Goal: Task Accomplishment & Management: Manage account settings

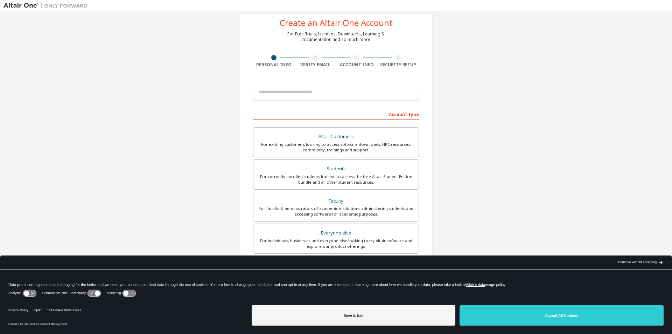
scroll to position [35, 0]
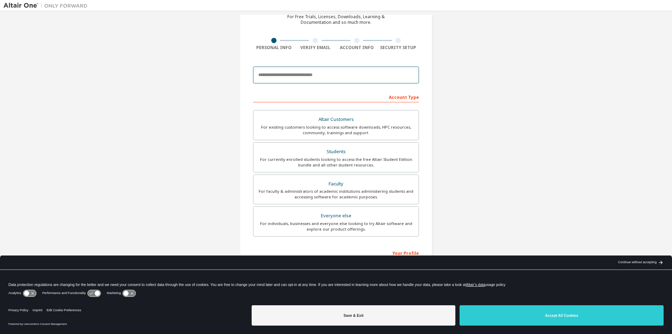
click at [325, 72] on input "email" at bounding box center [336, 75] width 166 height 17
type input "**********"
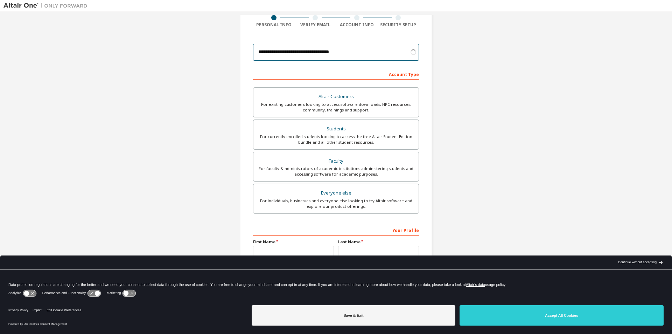
scroll to position [70, 0]
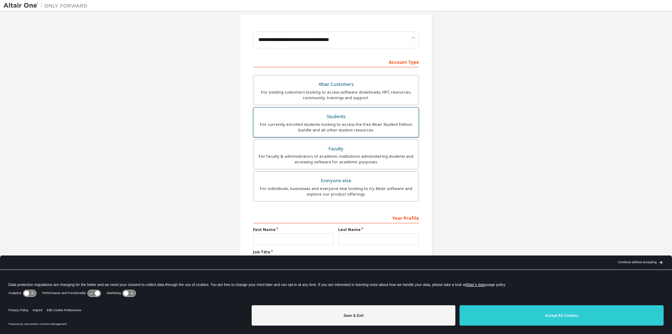
click at [393, 117] on div "Students" at bounding box center [336, 117] width 157 height 10
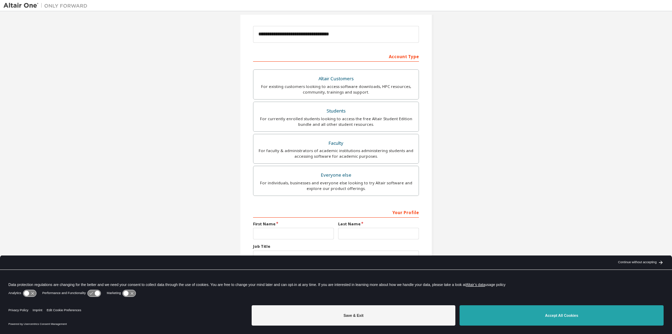
click at [523, 308] on button "Accept All Cookies" at bounding box center [562, 315] width 204 height 20
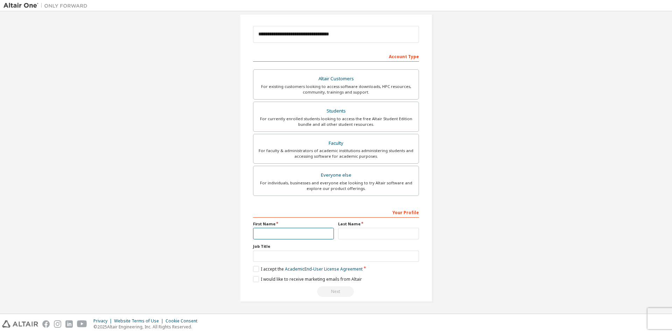
click at [316, 232] on input "text" at bounding box center [293, 234] width 81 height 12
type input "****"
type input "**********"
click at [255, 268] on label "I accept the Academic End-User License Agreement" at bounding box center [308, 269] width 110 height 6
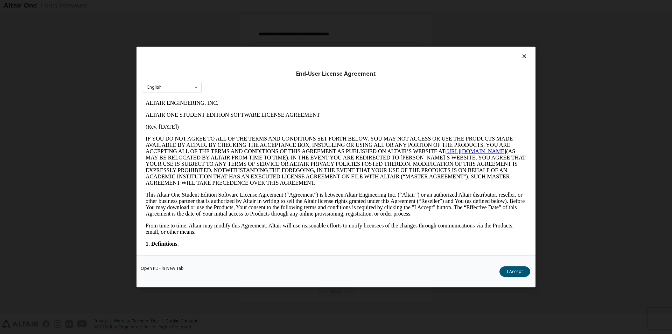
scroll to position [0, 0]
click at [513, 270] on button "I Accept" at bounding box center [515, 271] width 31 height 11
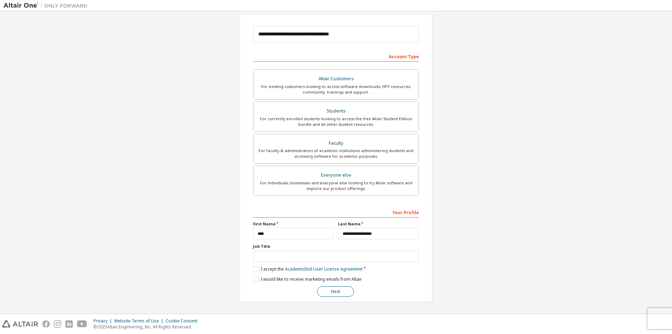
click at [337, 288] on button "Next" at bounding box center [335, 291] width 37 height 11
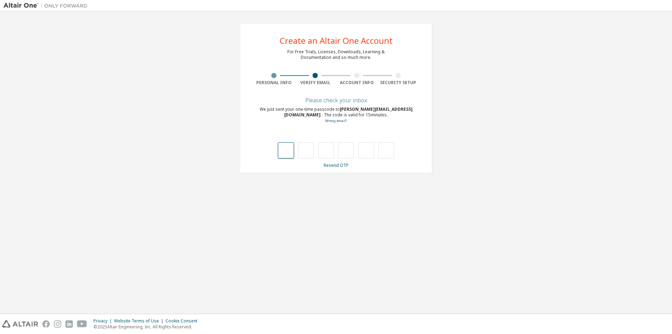
type input "*"
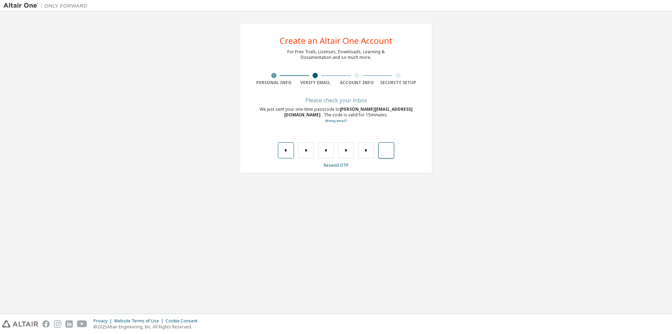
type input "*"
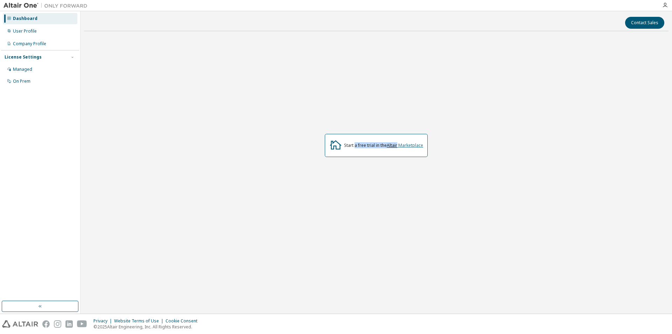
drag, startPoint x: 356, startPoint y: 144, endPoint x: 398, endPoint y: 144, distance: 42.7
click at [398, 144] on div "Start a free trial in the Altair Marketplace" at bounding box center [383, 145] width 79 height 6
click at [41, 33] on div "User Profile" at bounding box center [40, 31] width 75 height 11
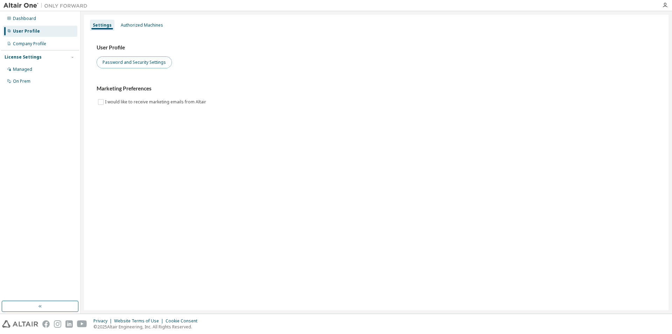
click at [158, 57] on button "Password and Security Settings" at bounding box center [134, 62] width 75 height 12
click at [152, 34] on div "User Profile Password and Security Settings Marketing Preferences I would like …" at bounding box center [376, 80] width 576 height 96
click at [154, 22] on div "Authorized Machines" at bounding box center [142, 25] width 42 height 6
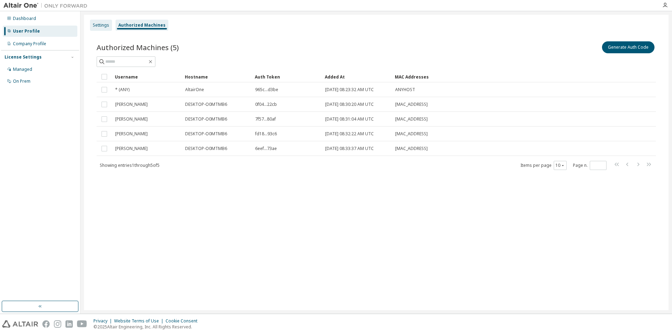
click at [91, 24] on div "Settings" at bounding box center [101, 25] width 22 height 11
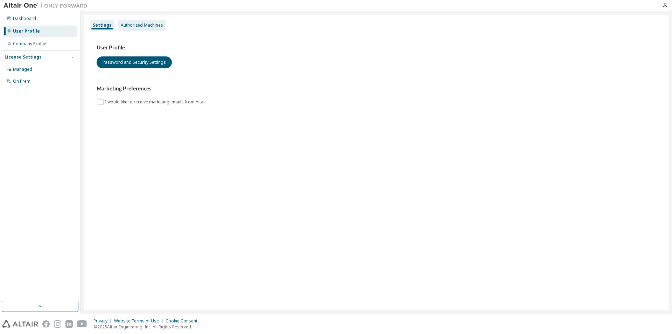
click at [149, 25] on div "Authorized Machines" at bounding box center [142, 25] width 42 height 6
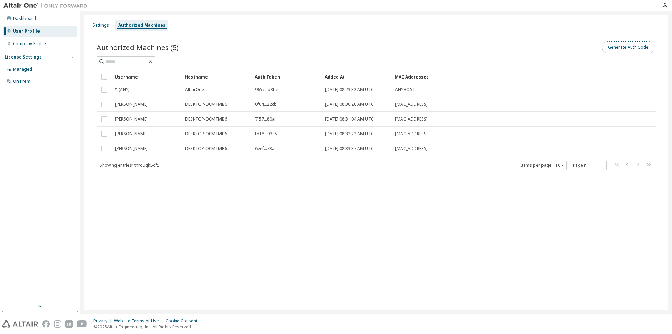
click at [625, 44] on button "Generate Auth Code" at bounding box center [628, 47] width 53 height 12
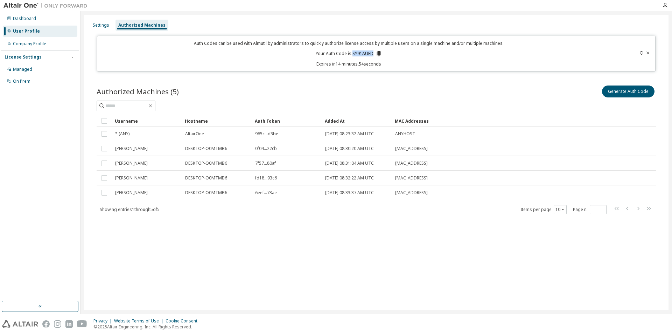
drag, startPoint x: 353, startPoint y: 54, endPoint x: 373, endPoint y: 55, distance: 19.6
click at [373, 55] on p "Your Auth Code is: SY91AUED" at bounding box center [349, 53] width 66 height 6
click at [378, 53] on icon at bounding box center [379, 53] width 4 height 5
click at [635, 91] on button "Generate Auth Code" at bounding box center [628, 91] width 53 height 12
click at [638, 91] on button "Generate Auth Code" at bounding box center [628, 91] width 53 height 12
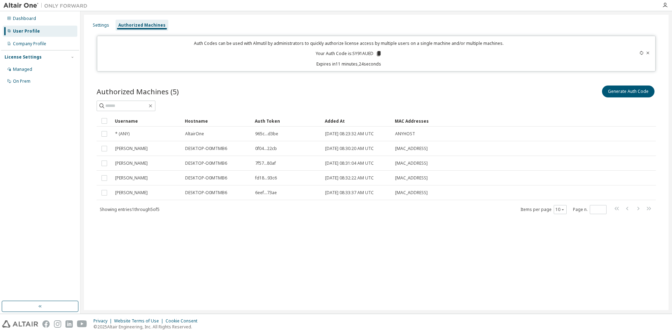
click at [362, 98] on div "Authorized Machines (5) Generate Auth Code" at bounding box center [376, 91] width 559 height 15
click at [627, 93] on button "Generate Auth Code" at bounding box center [628, 91] width 53 height 12
click at [378, 52] on icon at bounding box center [379, 53] width 4 height 5
click at [628, 89] on button "Generate Auth Code" at bounding box center [628, 91] width 53 height 12
drag, startPoint x: 352, startPoint y: 52, endPoint x: 374, endPoint y: 53, distance: 21.7
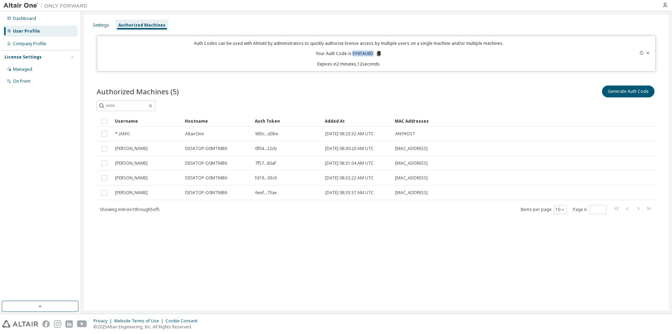
click at [374, 53] on p "Your Auth Code is: SY91AUED" at bounding box center [349, 53] width 66 height 6
drag, startPoint x: 373, startPoint y: 55, endPoint x: 353, endPoint y: 53, distance: 20.4
click at [353, 53] on p "Your Auth Code is: SY91AUED" at bounding box center [349, 53] width 66 height 6
copy p "SY91AUED"
